Goal: Information Seeking & Learning: Learn about a topic

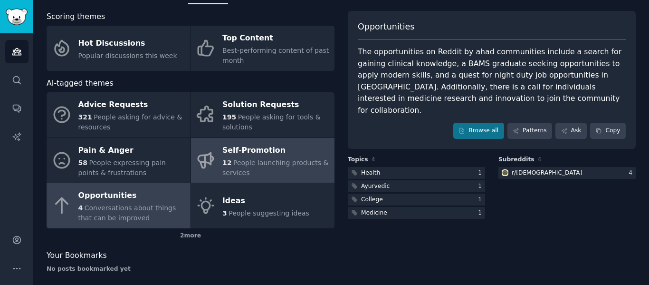
scroll to position [51, 0]
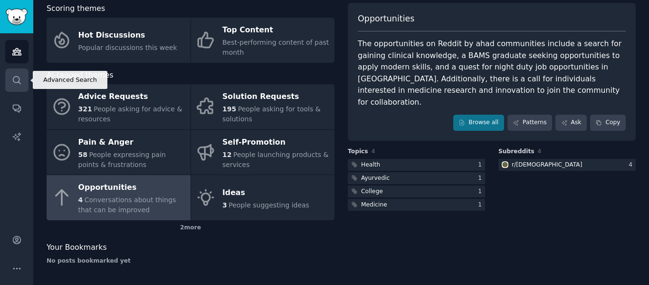
click at [17, 72] on link "Search" at bounding box center [16, 79] width 23 height 23
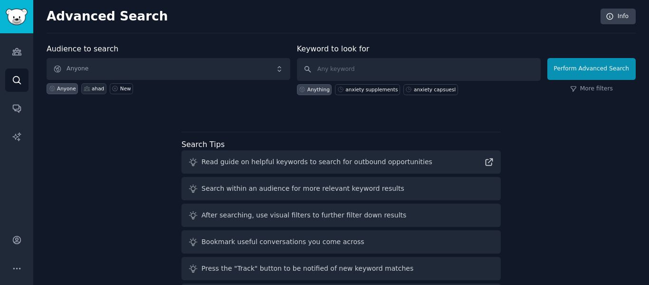
click at [96, 90] on div "ahad" at bounding box center [98, 88] width 12 height 7
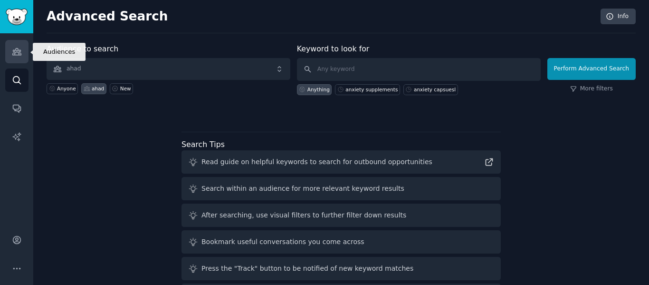
click at [21, 60] on link "Audiences" at bounding box center [16, 51] width 23 height 23
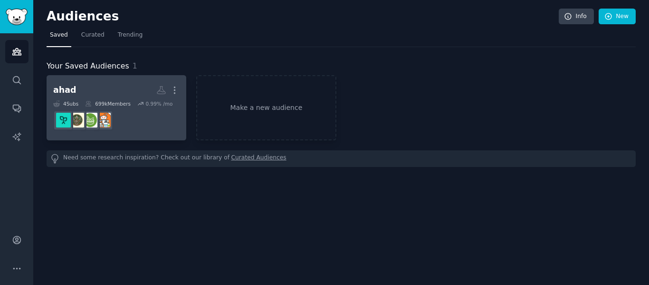
click at [125, 102] on div "699k Members" at bounding box center [108, 103] width 46 height 7
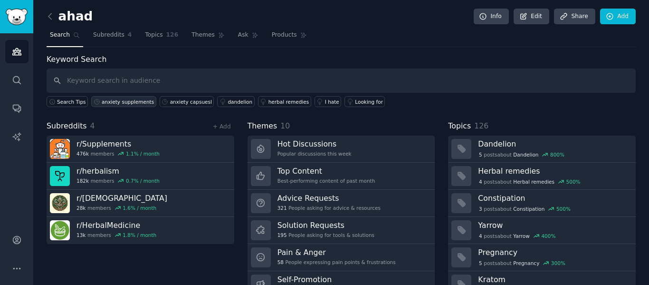
click at [104, 105] on link "anxiety supplements" at bounding box center [123, 101] width 65 height 11
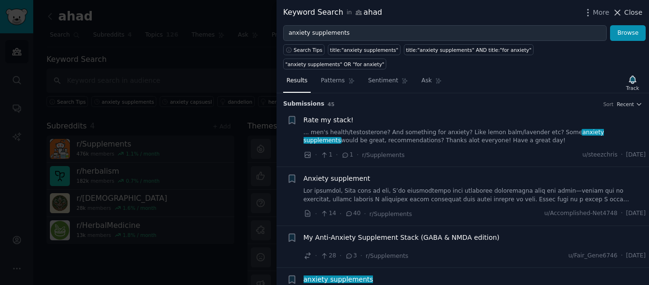
click at [623, 13] on icon at bounding box center [618, 13] width 10 height 10
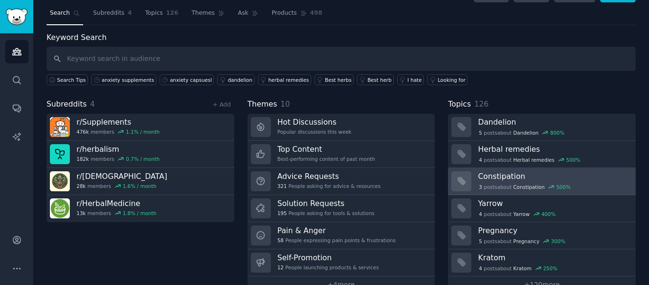
scroll to position [35, 0]
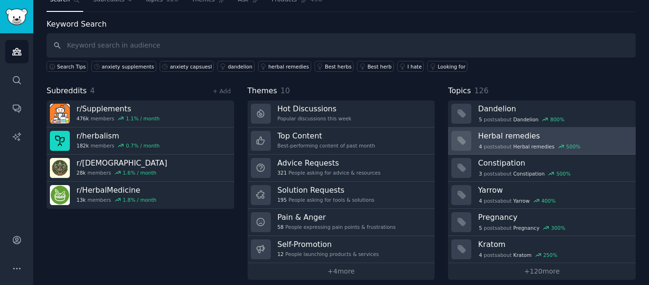
click at [509, 142] on div "4 post s about [PERSON_NAME] remedies 500 %" at bounding box center [553, 146] width 151 height 10
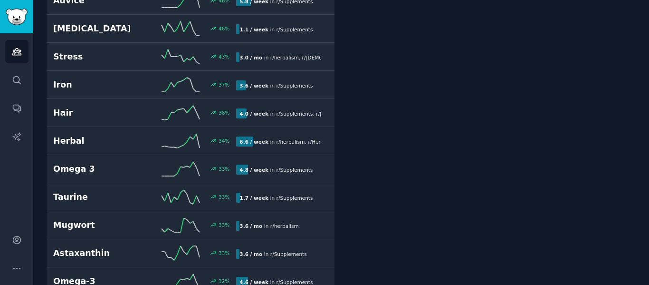
scroll to position [1033, 0]
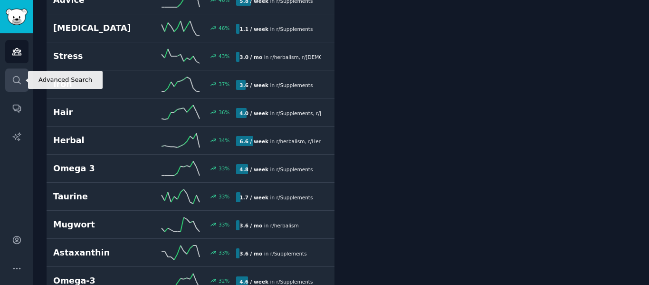
click at [9, 75] on link "Search" at bounding box center [16, 79] width 23 height 23
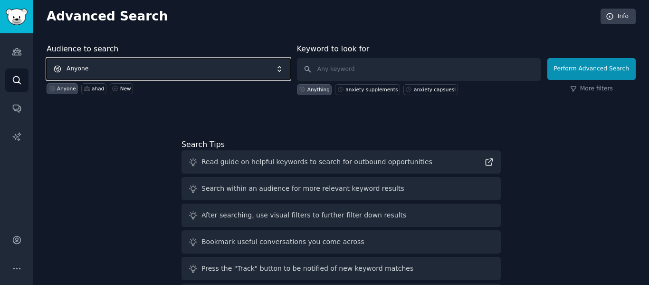
click at [119, 70] on span "Anyone" at bounding box center [169, 69] width 244 height 22
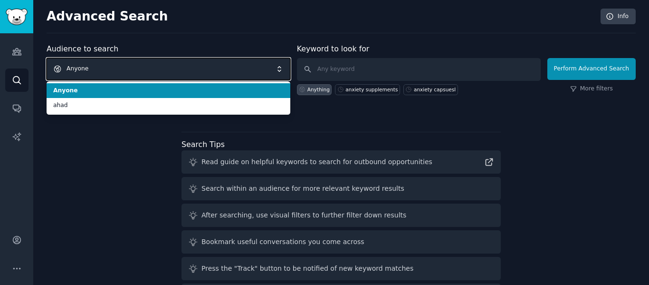
click at [123, 69] on span "Anyone" at bounding box center [169, 69] width 244 height 22
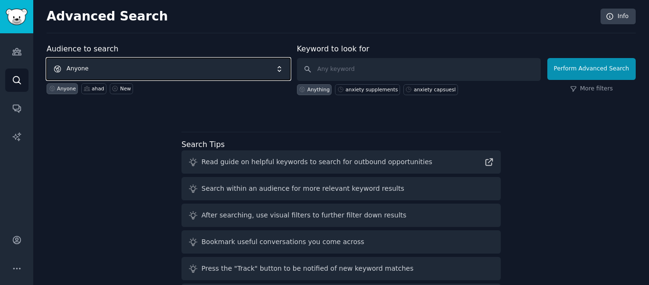
click at [99, 72] on span "Anyone" at bounding box center [169, 69] width 244 height 22
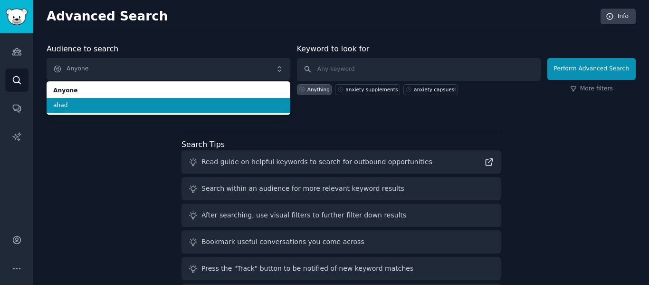
click at [75, 105] on span "ahad" at bounding box center [168, 105] width 231 height 9
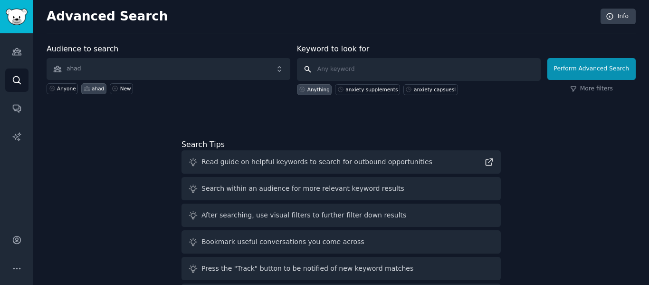
click at [330, 70] on input "text" at bounding box center [419, 69] width 244 height 23
type input "a"
type input "anxiety"
click button "Perform Advanced Search" at bounding box center [592, 69] width 88 height 22
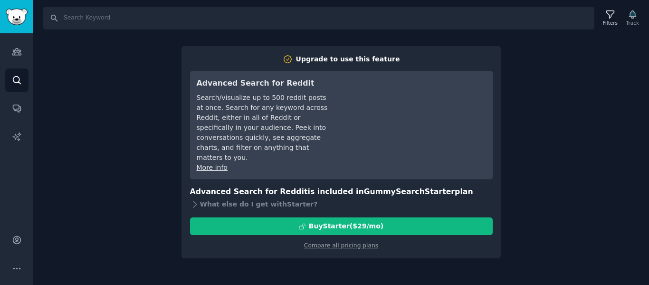
click at [498, 223] on div "Upgrade to use this feature Advanced Search for Reddit Search/visualize up to 5…" at bounding box center [341, 152] width 319 height 212
click at [565, 144] on div "Search Filters Track Upgrade to use this feature Advanced Search for Reddit Sea…" at bounding box center [341, 142] width 616 height 285
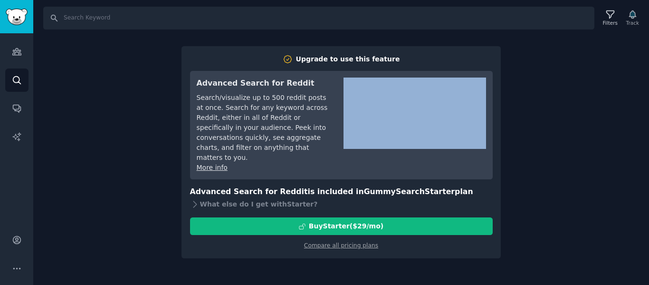
click at [565, 144] on div "Search Filters Track Upgrade to use this feature Advanced Search for Reddit Sea…" at bounding box center [341, 142] width 616 height 285
click at [12, 43] on link "Audiences" at bounding box center [16, 51] width 23 height 23
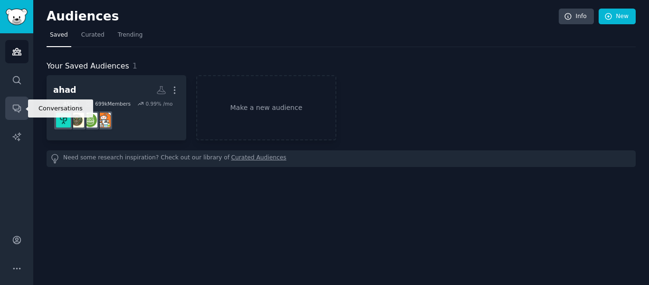
click at [19, 107] on icon "Sidebar" at bounding box center [17, 108] width 10 height 10
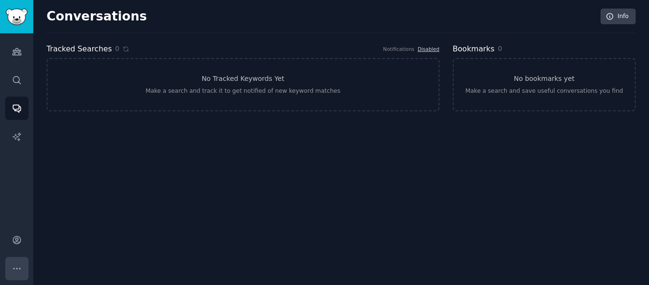
click at [15, 270] on icon "Sidebar" at bounding box center [17, 268] width 10 height 10
